Goal: Task Accomplishment & Management: Manage account settings

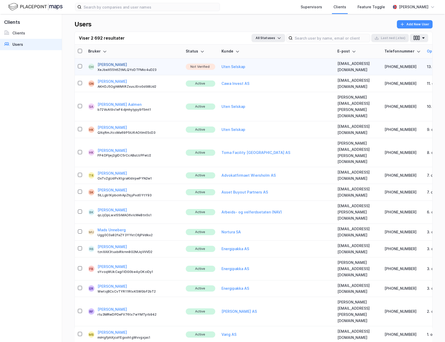
click at [117, 63] on button "[PERSON_NAME]" at bounding box center [112, 65] width 29 height 6
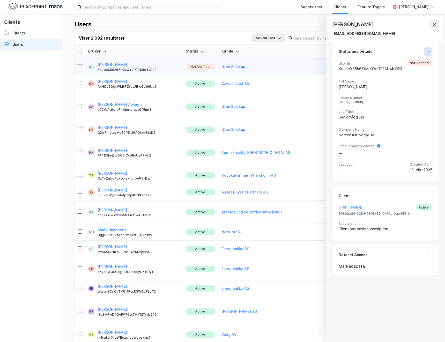
click at [426, 53] on icon at bounding box center [428, 51] width 4 height 4
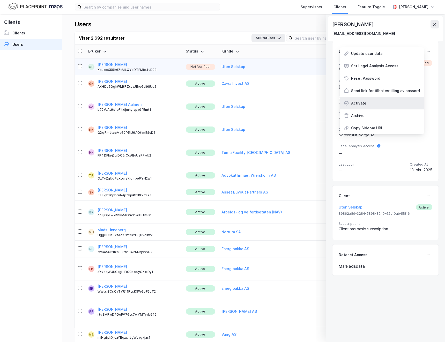
click at [369, 104] on div "Activate" at bounding box center [382, 103] width 84 height 12
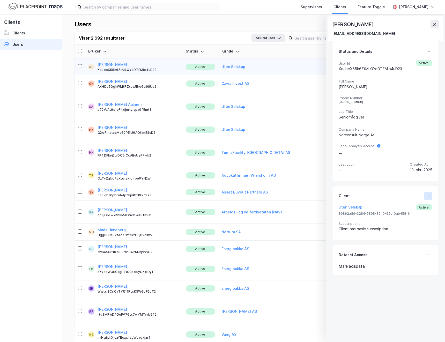
click at [426, 195] on icon at bounding box center [428, 196] width 4 height 4
click at [410, 196] on div "Set Client" at bounding box center [411, 198] width 18 height 6
click at [424, 198] on button at bounding box center [428, 196] width 8 height 8
click at [408, 199] on div "Set Client" at bounding box center [411, 198] width 18 height 6
click at [436, 25] on icon at bounding box center [435, 24] width 4 height 4
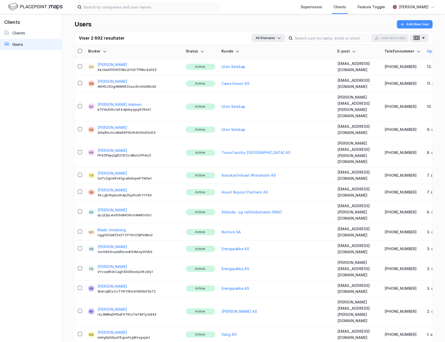
click at [250, 30] on div "Users Add New User" at bounding box center [254, 25] width 358 height 11
click at [122, 64] on button "[PERSON_NAME]" at bounding box center [112, 65] width 29 height 6
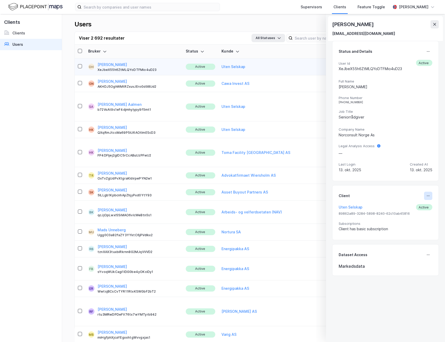
click at [426, 197] on icon at bounding box center [428, 196] width 4 height 4
click at [410, 199] on div "Set Client" at bounding box center [411, 198] width 18 height 6
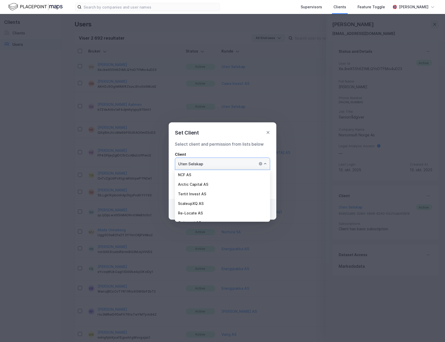
click at [243, 166] on input "Uten Selskap" at bounding box center [222, 164] width 95 height 12
type input "Uten Selskap"
click at [266, 132] on icon at bounding box center [268, 132] width 4 height 4
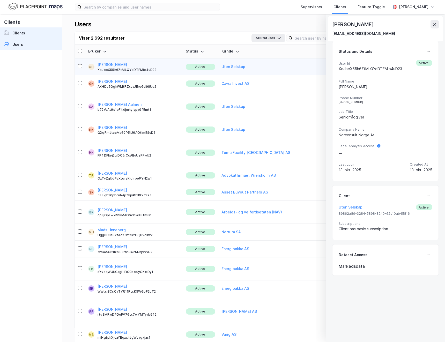
click at [436, 22] on button at bounding box center [434, 24] width 8 height 8
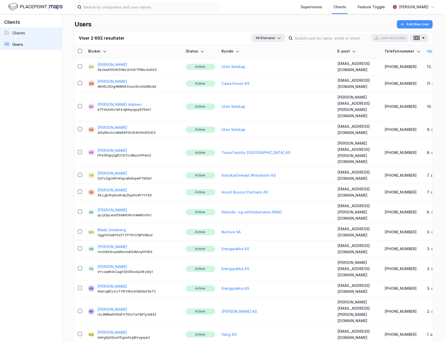
click at [36, 33] on link "Clients" at bounding box center [31, 32] width 62 height 11
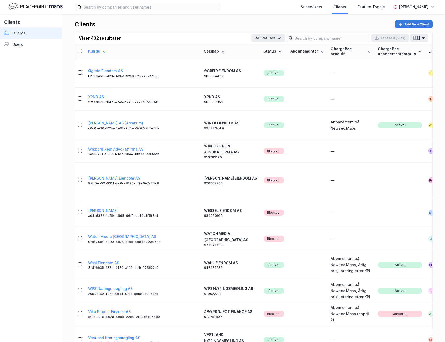
click at [411, 26] on button "Add New Client" at bounding box center [414, 24] width 38 height 8
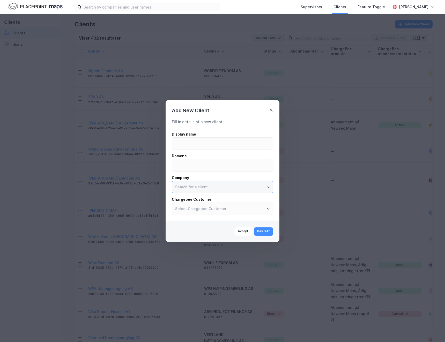
click at [199, 190] on input "text" at bounding box center [222, 187] width 101 height 12
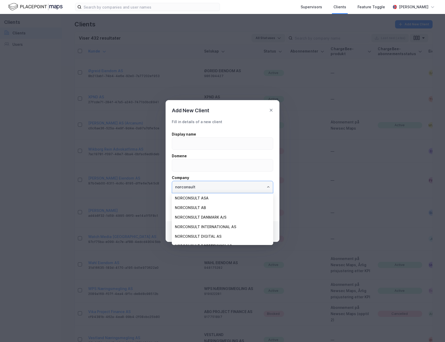
click at [215, 200] on li "NORCONSULT ASA" at bounding box center [222, 198] width 101 height 10
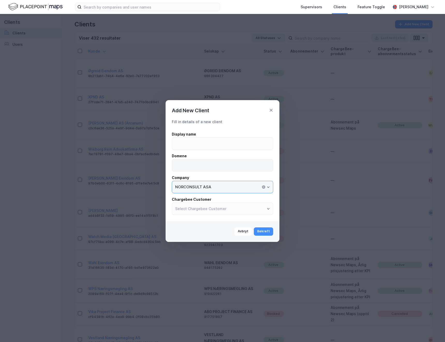
type input "NORCONSULT ASA"
click at [196, 161] on input at bounding box center [222, 165] width 101 height 12
type input "[DOMAIN_NAME]"
click at [215, 143] on input at bounding box center [222, 144] width 101 height 12
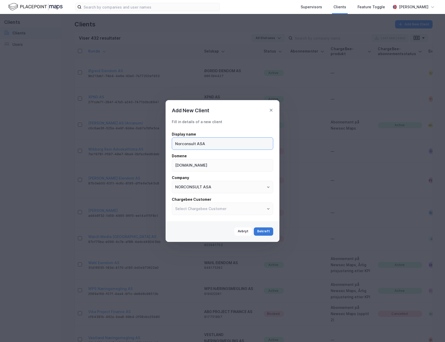
type input "Norconsult ASA"
click at [269, 232] on button "Bekreft" at bounding box center [263, 231] width 19 height 8
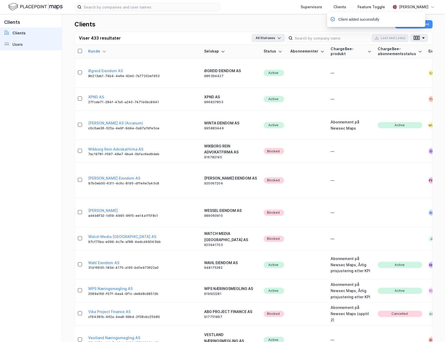
click at [20, 48] on link "Users" at bounding box center [31, 44] width 62 height 11
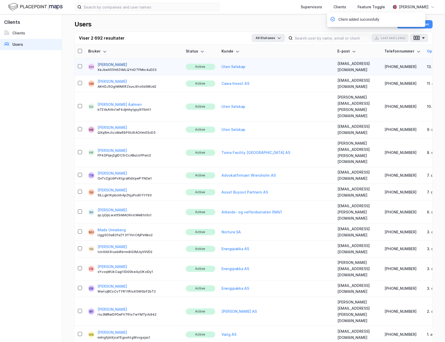
click at [121, 65] on button "[PERSON_NAME]" at bounding box center [112, 65] width 29 height 6
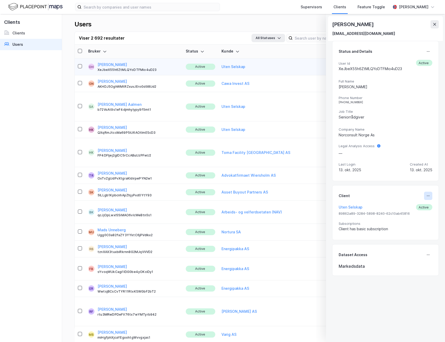
click at [425, 199] on button at bounding box center [428, 196] width 8 height 8
click at [402, 199] on div "Set Client" at bounding box center [411, 198] width 18 height 6
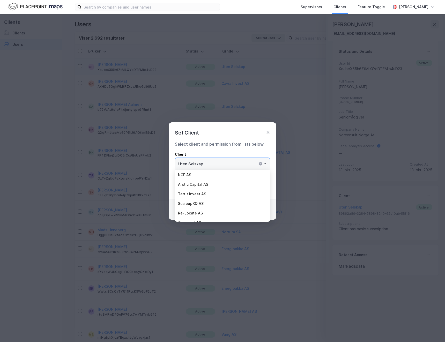
click at [240, 165] on input "Uten Selskap" at bounding box center [222, 164] width 95 height 12
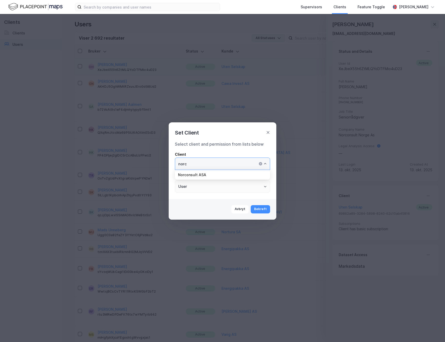
click at [233, 177] on li "Norconsult ASA" at bounding box center [222, 175] width 95 height 10
type input "Norconsult ASA"
click at [261, 213] on button "Bekreft" at bounding box center [260, 209] width 19 height 8
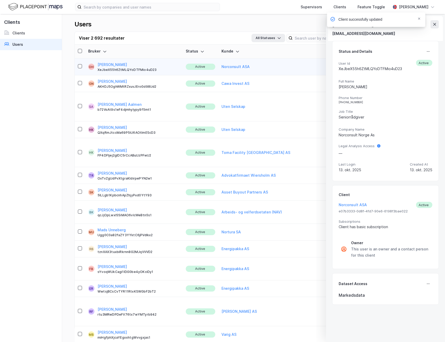
click at [435, 26] on div "Client successfully updated" at bounding box center [392, 20] width 98 height 17
click at [434, 25] on div "Client successfully updated" at bounding box center [392, 20] width 98 height 17
click at [418, 18] on icon "Notifications Alt+T" at bounding box center [419, 18] width 3 height 3
click at [438, 28] on div "Supervisors Clients Feature Toggle [PERSON_NAME] [PERSON_NAME] [PERSON_NAME][EM…" at bounding box center [222, 171] width 445 height 342
click at [437, 26] on button at bounding box center [434, 24] width 8 height 8
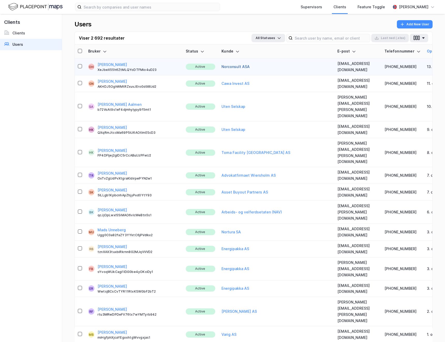
click at [221, 66] on button "Norconsult ASA" at bounding box center [235, 67] width 28 height 6
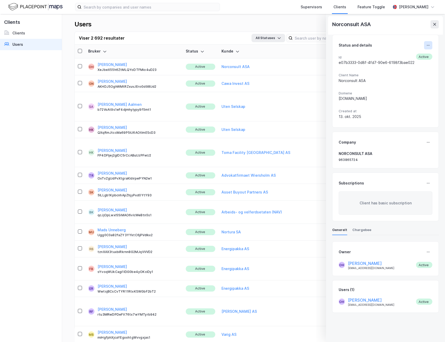
click at [426, 43] on icon at bounding box center [428, 45] width 4 height 4
click at [412, 49] on div "Oppdater klient" at bounding box center [402, 47] width 28 height 6
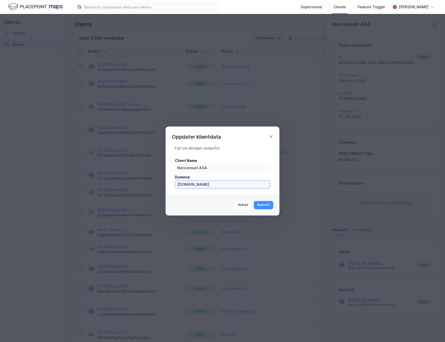
click at [206, 187] on input "[DOMAIN_NAME]" at bounding box center [222, 185] width 95 height 8
type input "[DOMAIN_NAME]"
click at [269, 206] on button "Bekreft" at bounding box center [263, 205] width 19 height 8
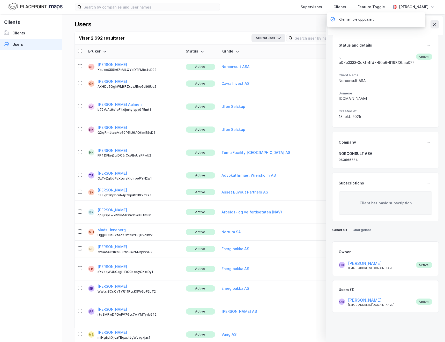
click at [433, 24] on div "Klienten ble oppdatert" at bounding box center [392, 20] width 98 height 17
click at [434, 24] on div "Klienten ble oppdatert" at bounding box center [392, 20] width 98 height 17
click at [435, 27] on button at bounding box center [434, 24] width 8 height 8
